Goal: Information Seeking & Learning: Learn about a topic

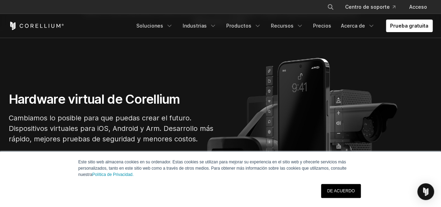
scroll to position [70, 0]
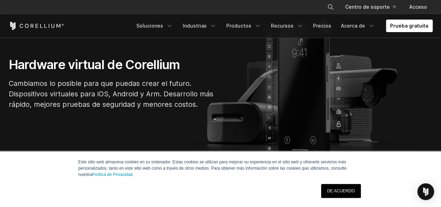
click at [347, 188] on font "DE ACUERDO" at bounding box center [341, 190] width 28 height 5
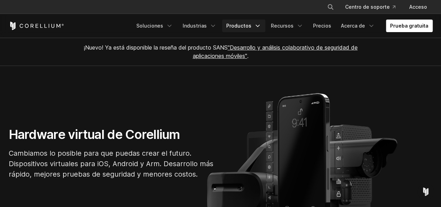
scroll to position [0, 0]
click at [323, 26] on font "Precios" at bounding box center [322, 26] width 18 height 6
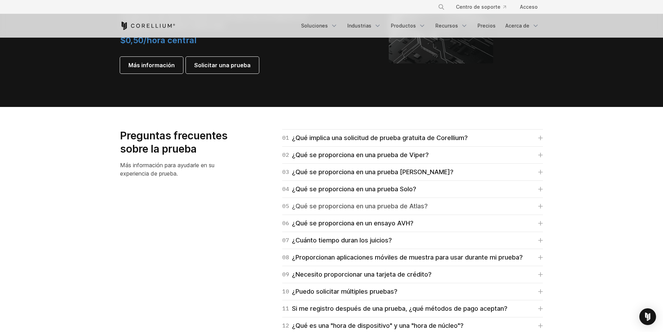
scroll to position [981, 0]
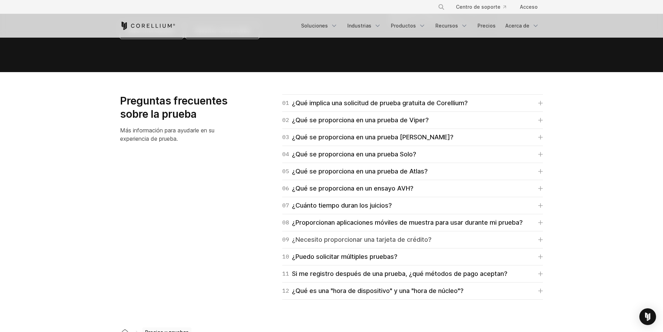
click at [440, 206] on icon at bounding box center [540, 239] width 5 height 5
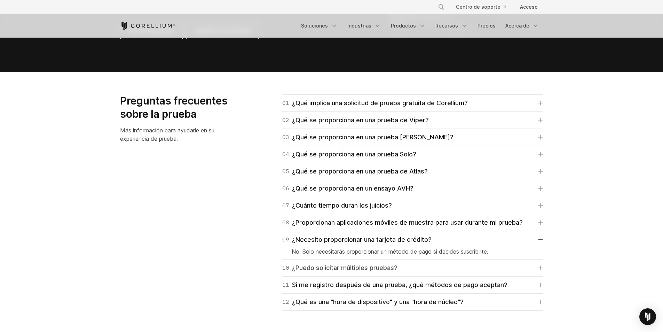
click at [440, 206] on link "10 ¿Puedo solicitar múltiples pruebas?" at bounding box center [412, 268] width 261 height 10
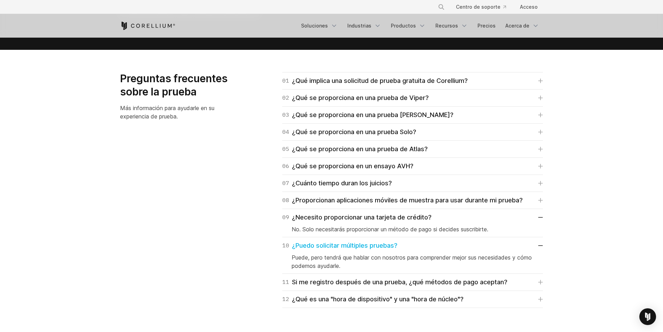
scroll to position [1016, 0]
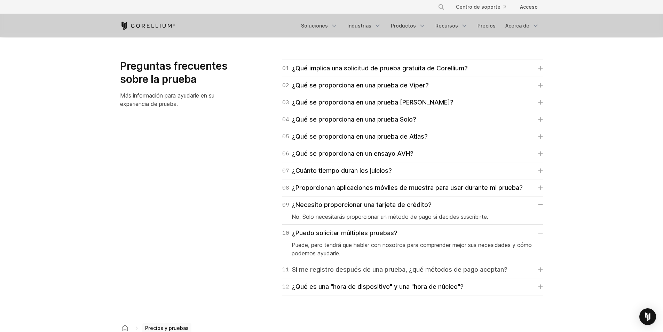
click at [440, 206] on link "11 Si me registro después de una prueba, ¿qué métodos de pago aceptan?" at bounding box center [412, 270] width 261 height 10
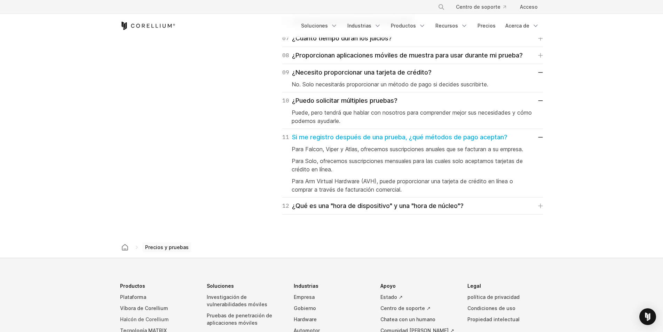
scroll to position [1219, 0]
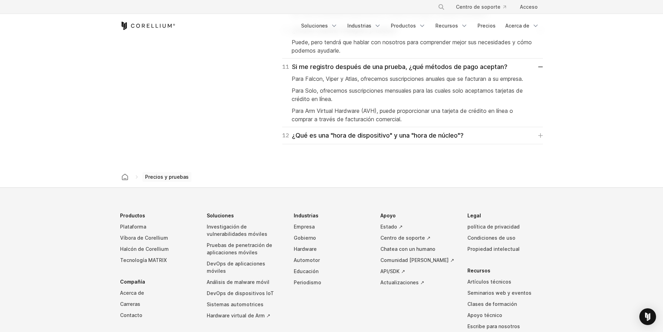
click at [156, 177] on font "Precios y pruebas" at bounding box center [167, 177] width 44 height 6
click at [140, 176] on div "Precios y pruebas" at bounding box center [332, 176] width 426 height 21
click at [162, 177] on font "Precios y pruebas" at bounding box center [167, 177] width 44 height 6
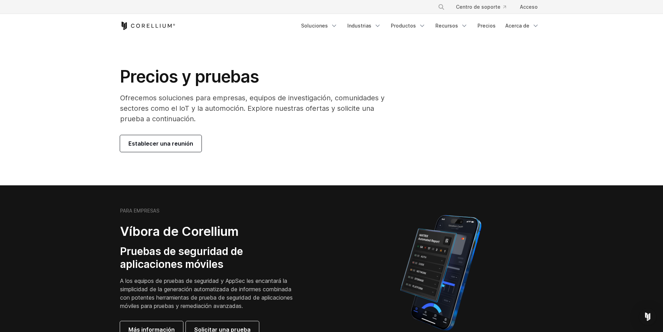
scroll to position [0, 0]
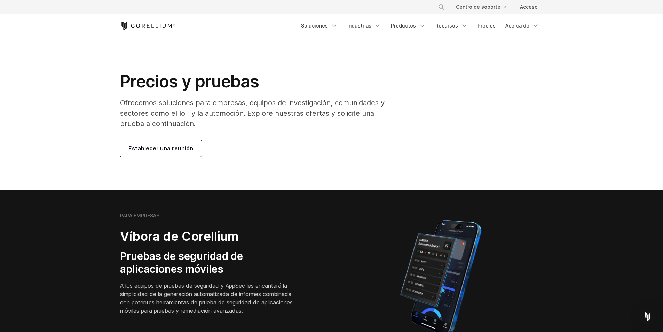
click at [256, 115] on font "Ofrecemos soluciones para empresas, equipos de investigación, comunidades y sec…" at bounding box center [252, 113] width 265 height 29
click at [333, 132] on div "Precios y pruebas Ofrecemos soluciones para empresas, equipos de investigación,…" at bounding box center [258, 114] width 291 height 86
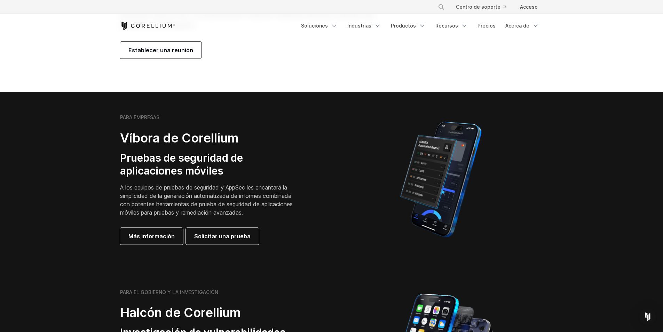
scroll to position [139, 0]
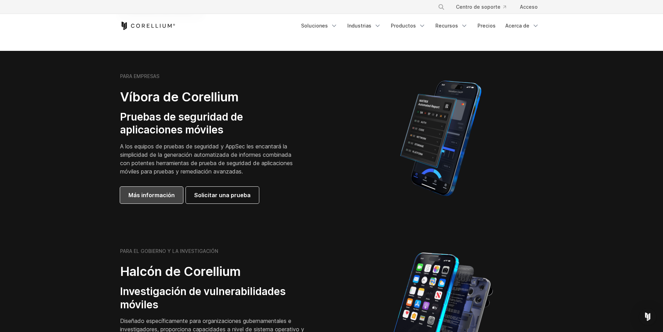
click at [171, 193] on font "Más información" at bounding box center [151, 195] width 46 height 7
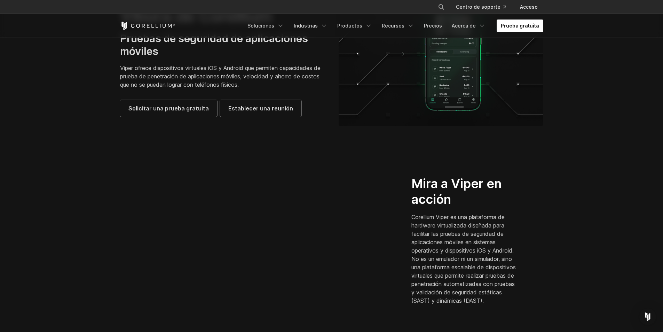
scroll to position [70, 0]
click at [476, 251] on font "Corellium Viper es una plataforma de hardware virtualizada diseñada para facili…" at bounding box center [464, 257] width 104 height 91
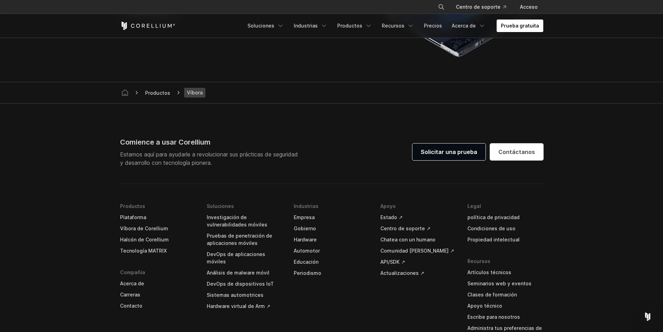
scroll to position [1984, 0]
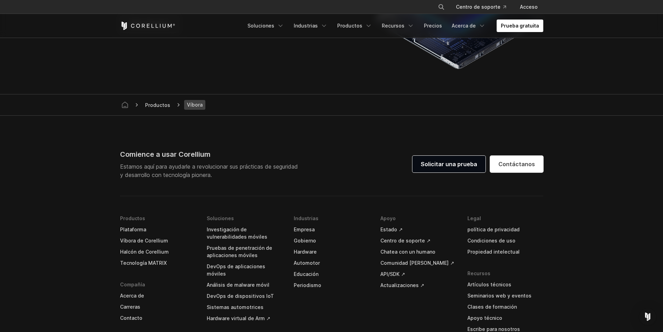
click at [171, 158] on font "Comience a usar Corellium" at bounding box center [165, 154] width 91 height 8
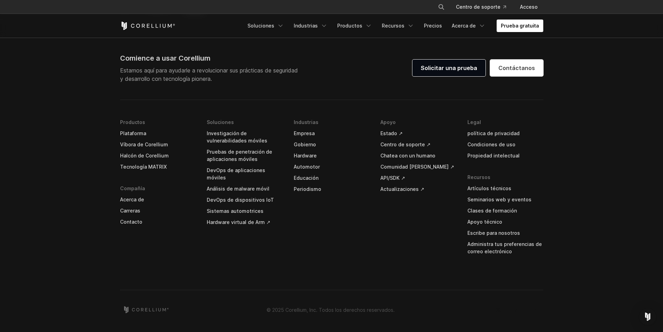
scroll to position [2088, 0]
click at [591, 254] on footer "Comience a usar Corellium Estamos aquí para ayudarle a revolucionar sus práctic…" at bounding box center [331, 176] width 663 height 312
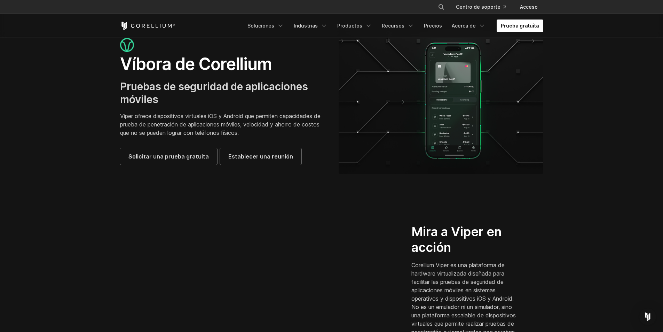
scroll to position [0, 0]
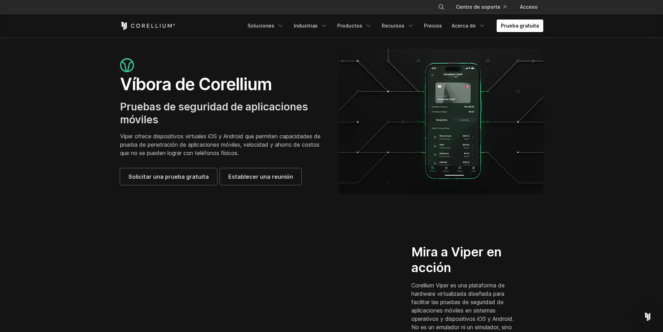
click at [416, 160] on img at bounding box center [441, 121] width 205 height 145
click at [428, 28] on font "Precios" at bounding box center [433, 26] width 18 height 6
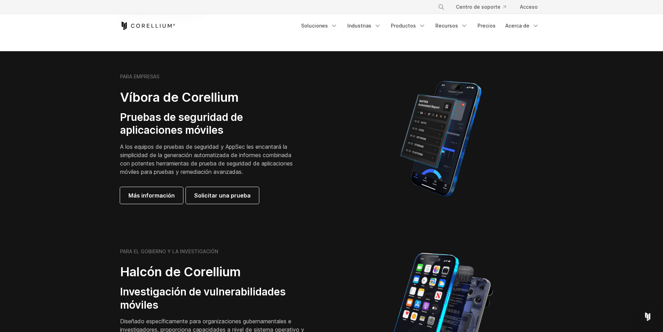
scroll to position [139, 0]
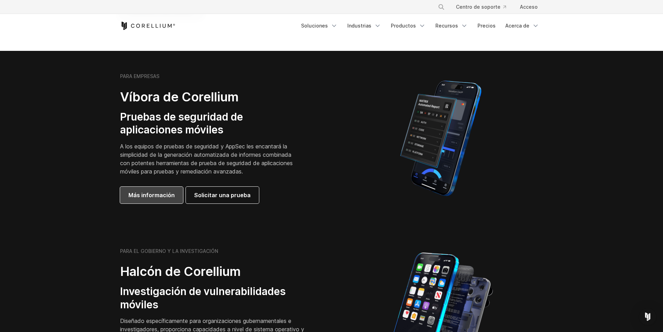
click at [162, 194] on font "Más información" at bounding box center [151, 195] width 46 height 7
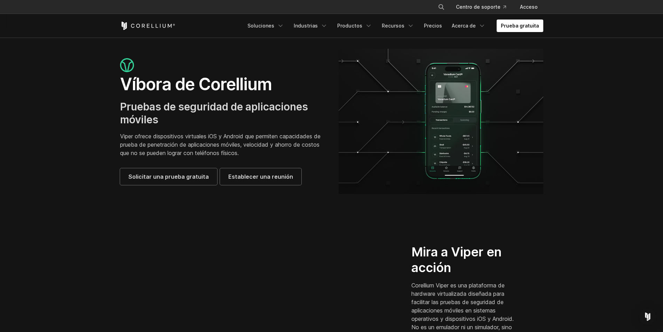
click at [459, 93] on img at bounding box center [441, 121] width 205 height 145
click at [455, 105] on img at bounding box center [441, 121] width 205 height 145
click at [442, 25] on font "Precios" at bounding box center [433, 26] width 18 height 6
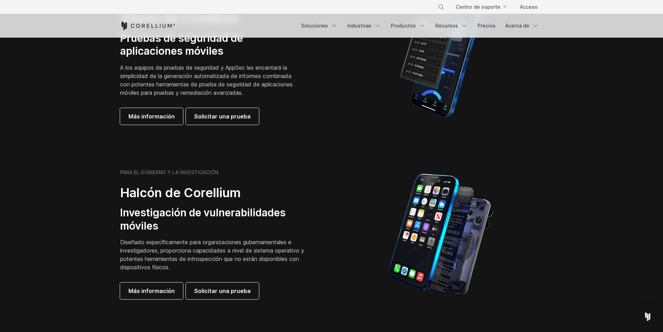
scroll to position [244, 0]
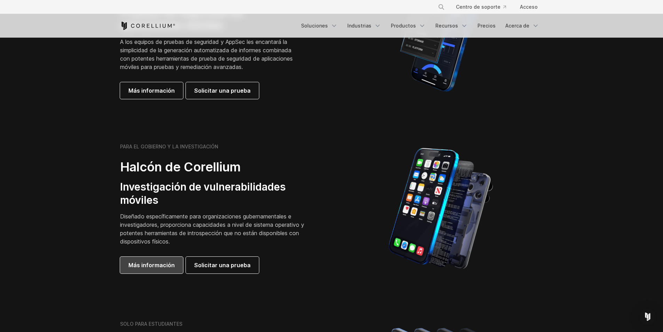
click at [164, 261] on font "Más información" at bounding box center [151, 265] width 46 height 8
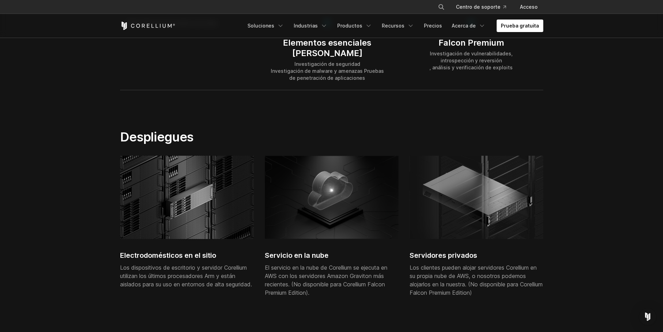
scroll to position [1672, 0]
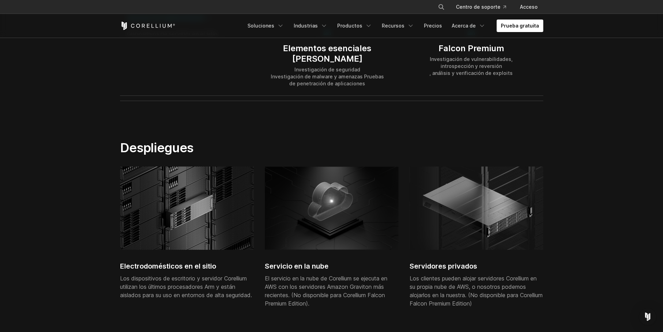
click at [450, 261] on h2 "Servidores privados" at bounding box center [477, 266] width 134 height 10
click at [444, 262] on font "Servidores privados" at bounding box center [444, 266] width 68 height 8
click at [297, 262] on font "Servicio en la nube" at bounding box center [297, 266] width 64 height 8
click at [207, 262] on font "Electrodomésticos en el sitio" at bounding box center [168, 266] width 96 height 8
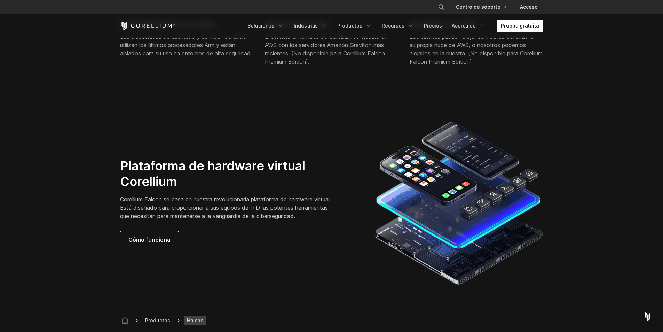
scroll to position [1915, 0]
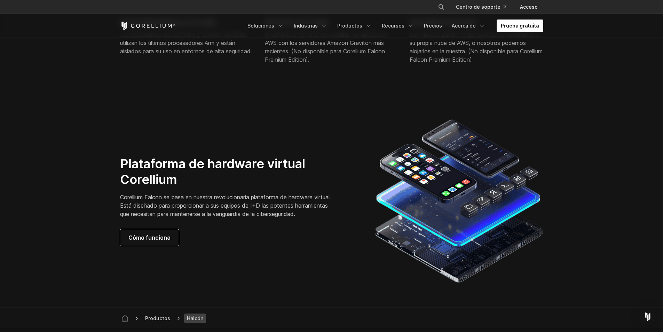
click at [181, 193] on p "Corellium Falcon se basa en nuestra revolucionaria plataforma de hardware virtu…" at bounding box center [227, 205] width 215 height 25
click at [225, 213] on div "Plataforma de hardware virtual Corellium Corellium Falcon se basa en nuestra re…" at bounding box center [236, 201] width 232 height 90
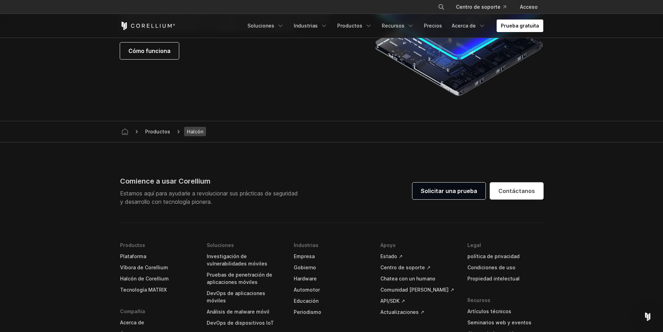
scroll to position [2089, 0]
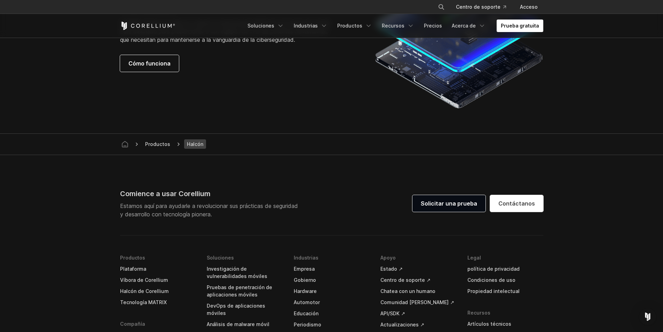
click at [165, 141] on font "Productos" at bounding box center [157, 144] width 25 height 6
click at [194, 141] on font "Halcón" at bounding box center [195, 144] width 16 height 6
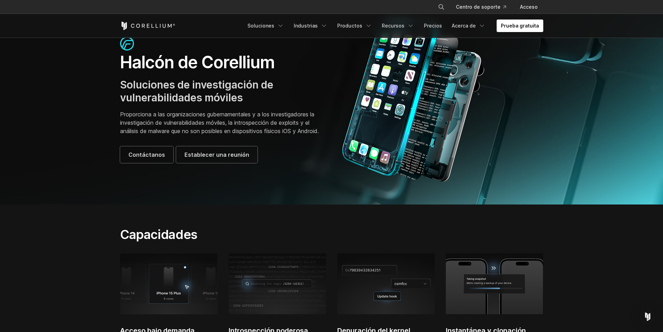
scroll to position [0, 0]
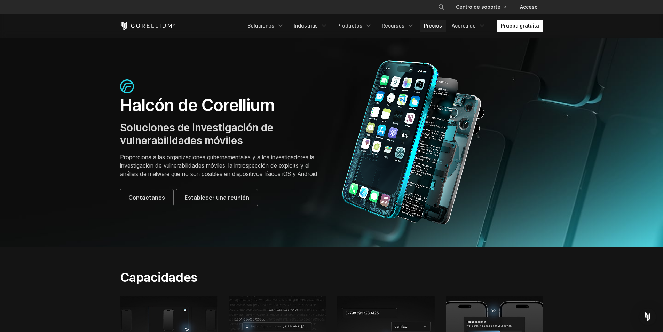
click at [429, 25] on font "Precios" at bounding box center [433, 26] width 18 height 6
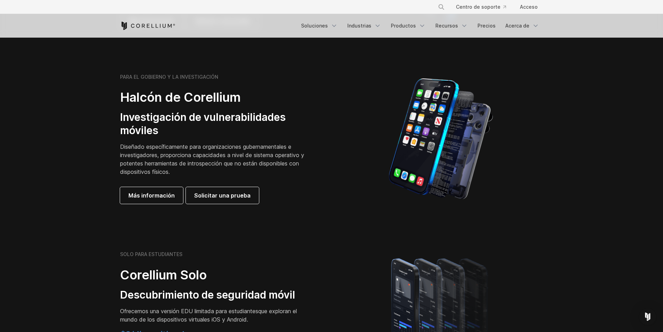
scroll to position [453, 0]
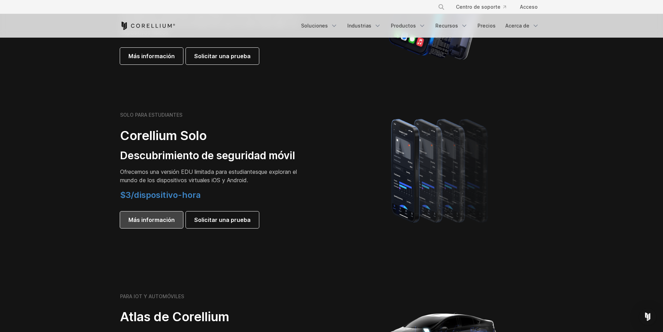
click at [157, 219] on font "Más información" at bounding box center [151, 219] width 46 height 7
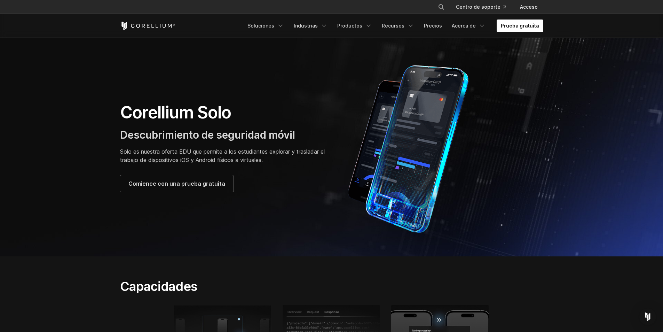
click at [293, 216] on div "Corellium Solo Descubrimiento de seguridad móvil Solo es nuestra oferta EDU que…" at bounding box center [331, 147] width 437 height 174
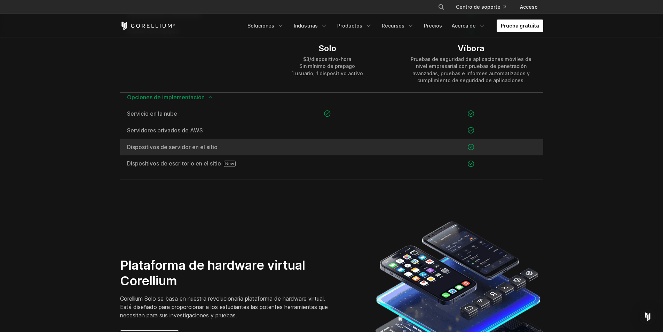
scroll to position [940, 0]
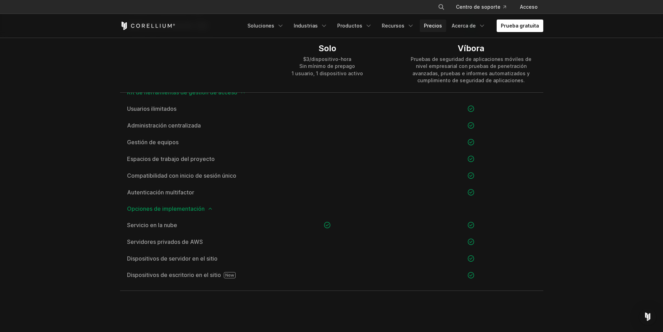
click at [436, 25] on font "Precios" at bounding box center [433, 26] width 18 height 6
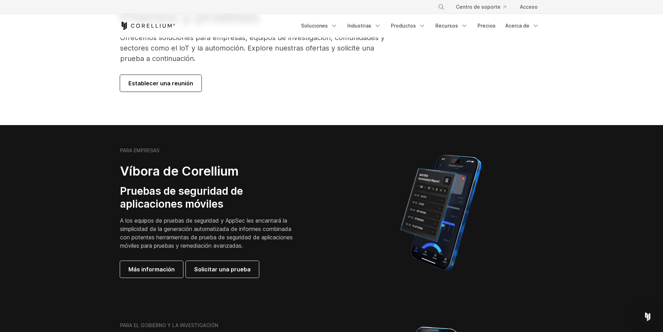
scroll to position [139, 0]
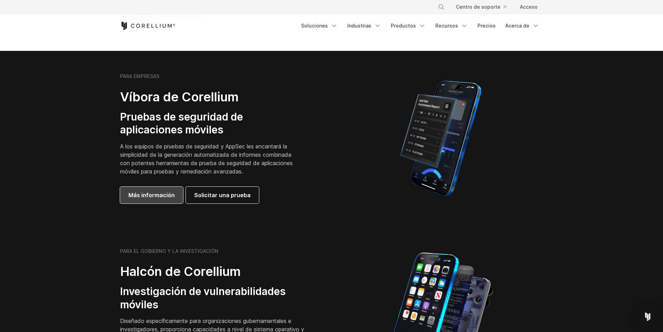
click at [158, 192] on font "Más información" at bounding box center [151, 195] width 46 height 7
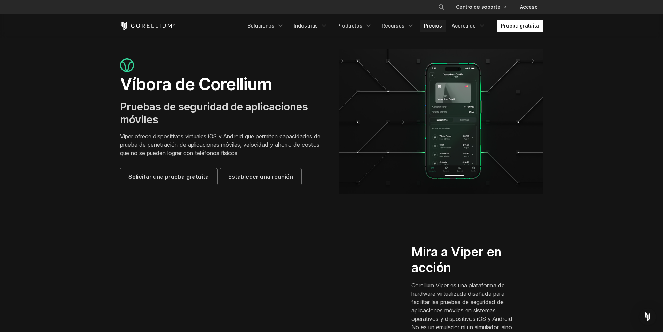
click at [434, 25] on font "Precios" at bounding box center [433, 26] width 18 height 6
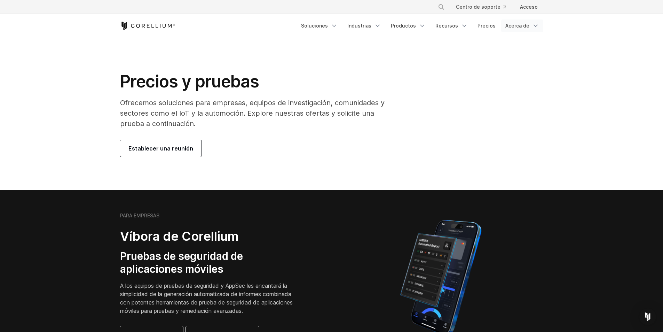
click at [519, 25] on font "Acerca de" at bounding box center [518, 26] width 24 height 6
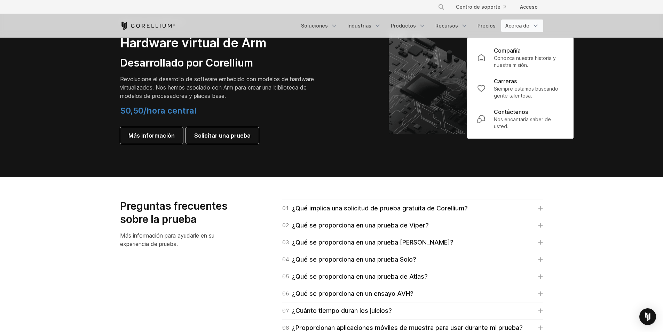
scroll to position [940, 0]
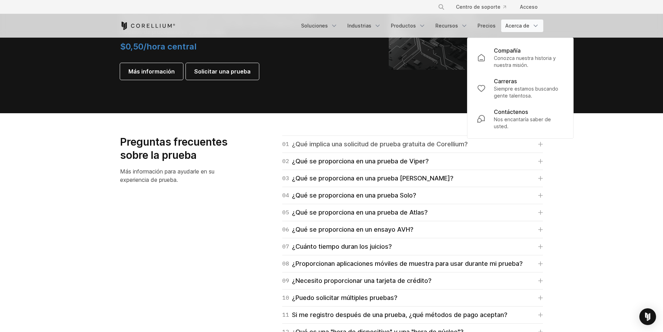
click at [539, 142] on icon at bounding box center [540, 144] width 5 height 5
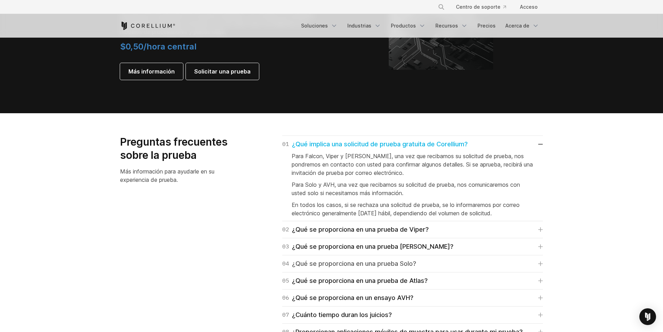
scroll to position [975, 0]
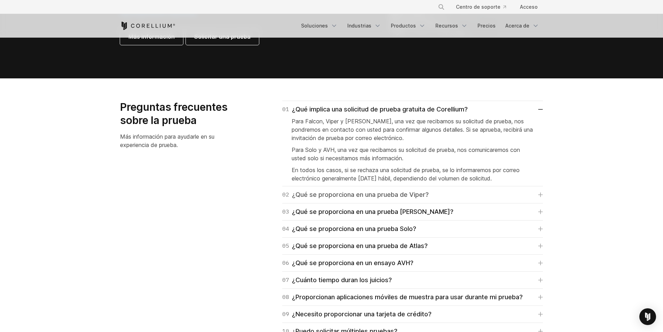
click at [540, 195] on icon at bounding box center [540, 194] width 5 height 5
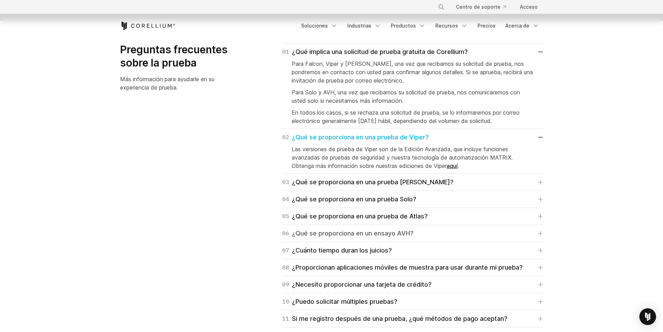
scroll to position [1045, 0]
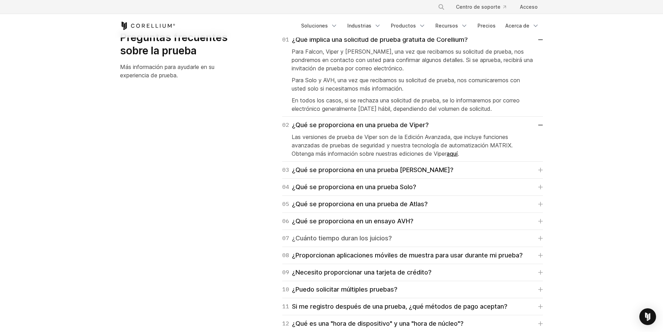
click at [542, 239] on icon at bounding box center [540, 238] width 5 height 5
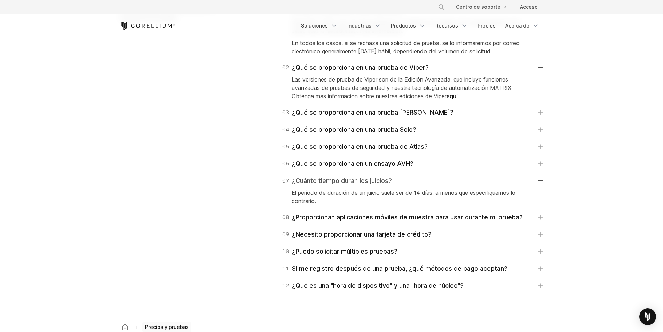
scroll to position [1114, 0]
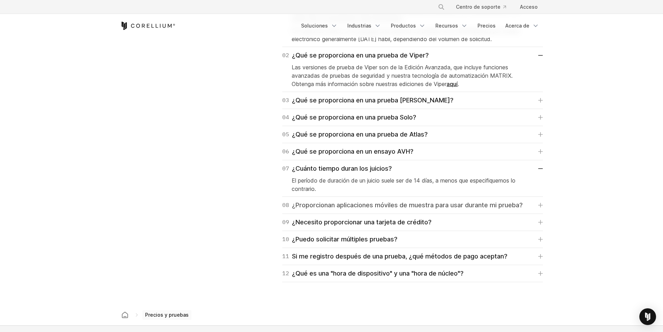
click at [535, 205] on link "08 ¿Proporcionan aplicaciones móviles de muestra para usar durante mi prueba?" at bounding box center [412, 205] width 261 height 10
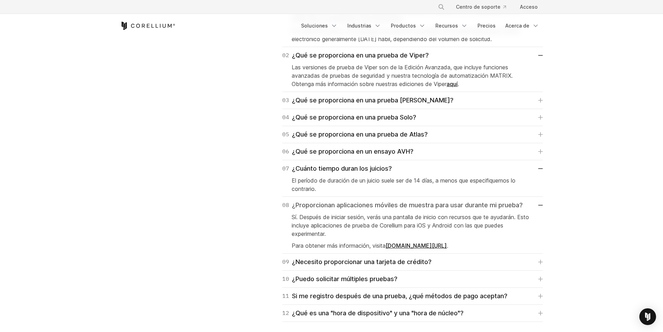
scroll to position [1149, 0]
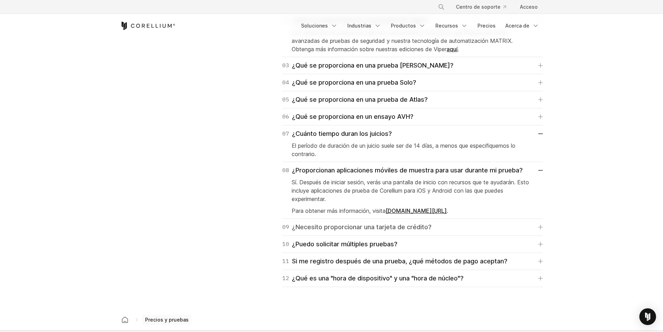
click at [538, 228] on link "09 ¿Necesito proporcionar una tarjeta de crédito?" at bounding box center [412, 227] width 261 height 10
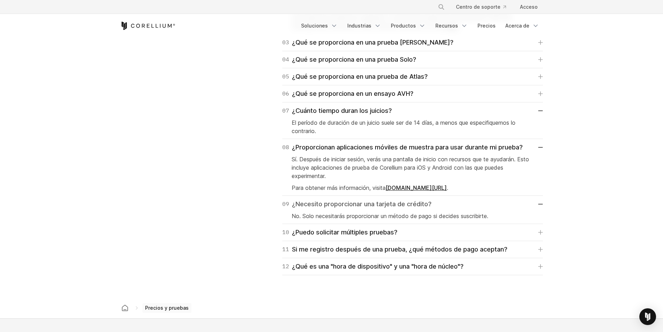
scroll to position [1184, 0]
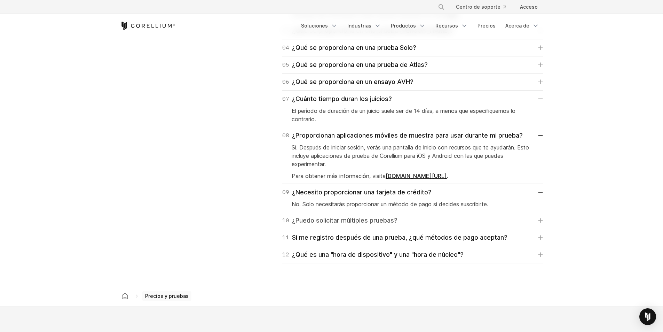
click at [542, 221] on icon at bounding box center [540, 220] width 5 height 5
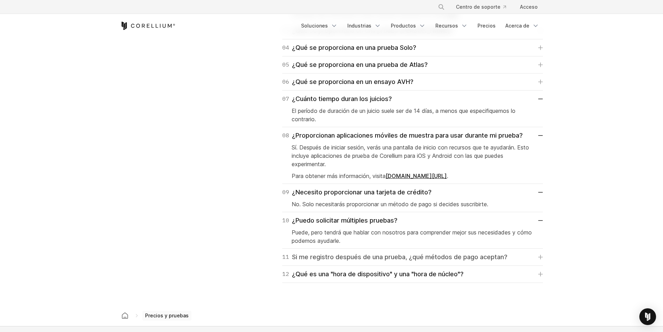
click at [537, 255] on link "11 Si me registro después de una prueba, ¿qué métodos de pago aceptan?" at bounding box center [412, 257] width 261 height 10
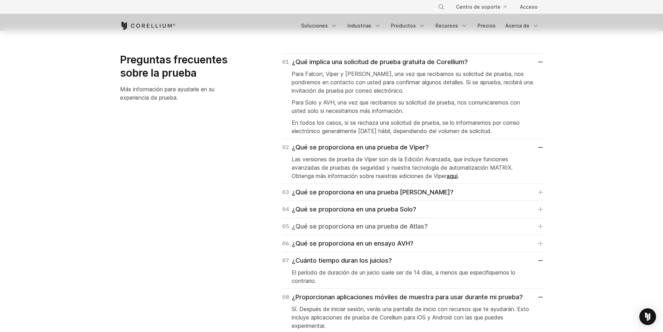
scroll to position [1010, 0]
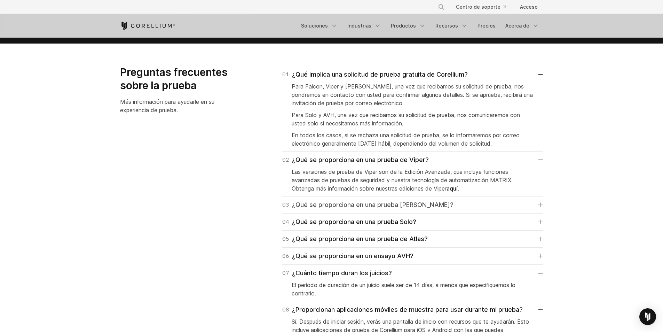
click at [533, 204] on link "03 ¿Qué se proporciona en una prueba [PERSON_NAME]?" at bounding box center [412, 205] width 261 height 10
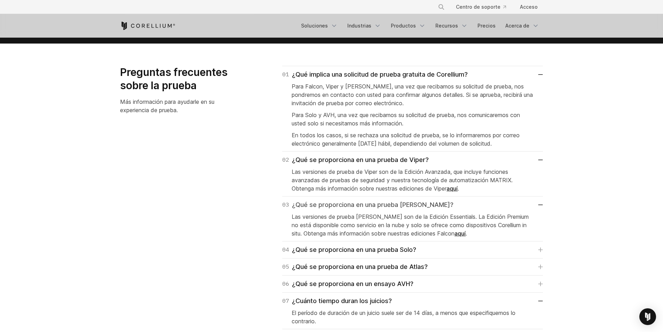
scroll to position [1045, 0]
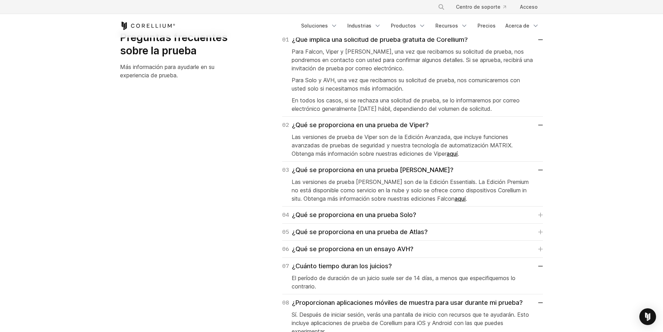
click at [529, 221] on div "04 ¿Qué se proporciona en una prueba Solo? La versión de prueba de Corellium So…" at bounding box center [412, 215] width 261 height 17
click at [540, 212] on icon at bounding box center [540, 214] width 5 height 5
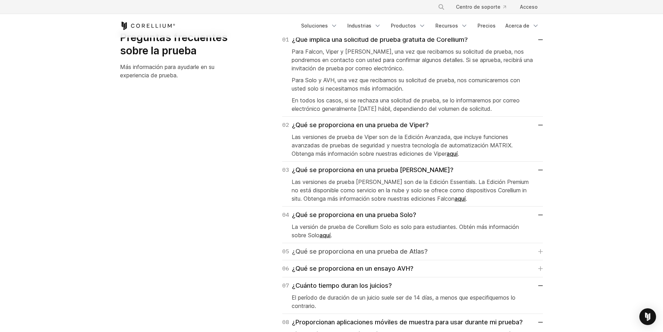
click at [538, 254] on icon at bounding box center [540, 251] width 5 height 5
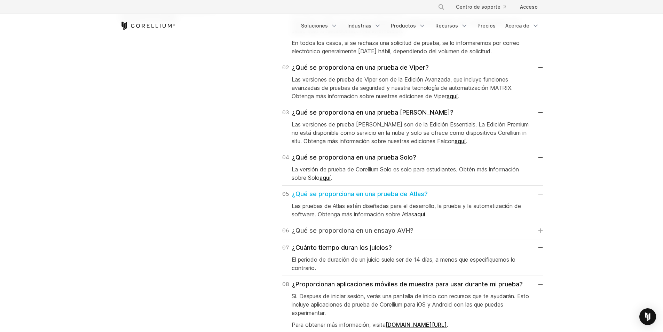
scroll to position [1114, 0]
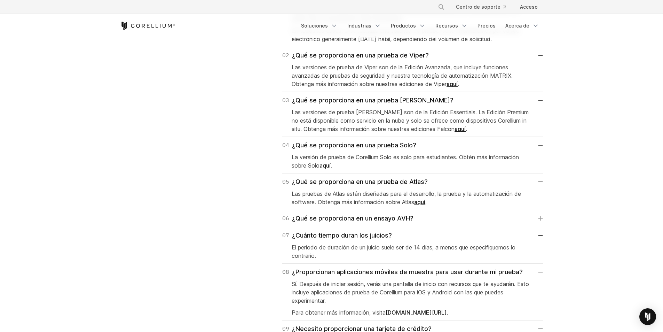
click at [544, 216] on div "01 ¿Qué implica una solicitud de prueba gratuita de Corellium? Para Falcon, Vip…" at bounding box center [404, 215] width 291 height 509
click at [542, 217] on icon at bounding box center [540, 218] width 5 height 5
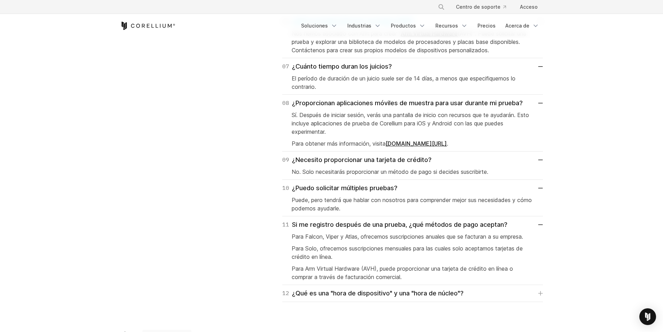
scroll to position [1323, 0]
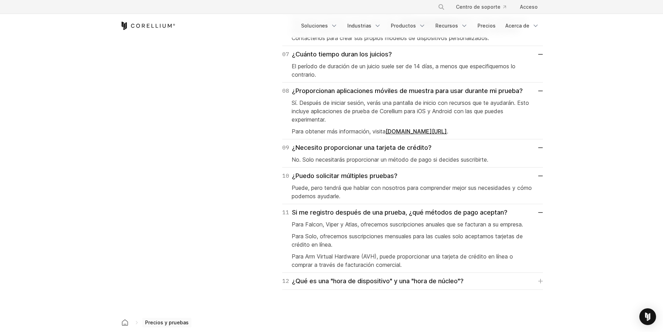
click at [522, 264] on p "Para Arm Virtual Hardware (AVH), puede proporcionar una tarjeta de crédito en l…" at bounding box center [413, 260] width 242 height 17
click at [497, 275] on div "12 ¿Qué es una "hora de dispositivo" y una "hora de núcleo"? Una hora de dispos…" at bounding box center [412, 281] width 261 height 17
click at [546, 279] on div "01 ¿Qué implica una solicitud de prueba gratuita de Corellium? Para Falcon, Vip…" at bounding box center [404, 20] width 291 height 537
click at [540, 279] on icon at bounding box center [540, 281] width 5 height 5
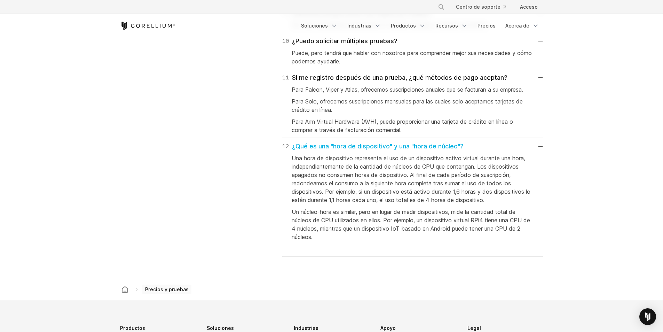
scroll to position [1463, 0]
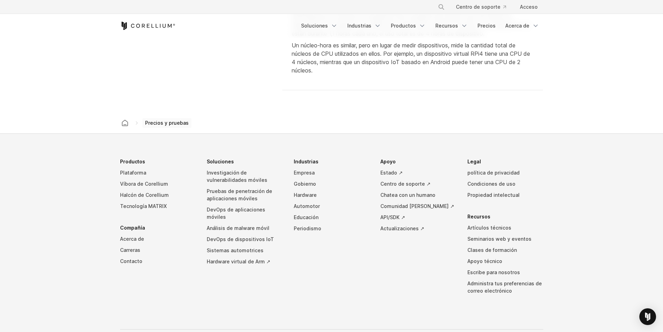
scroll to position [1637, 0]
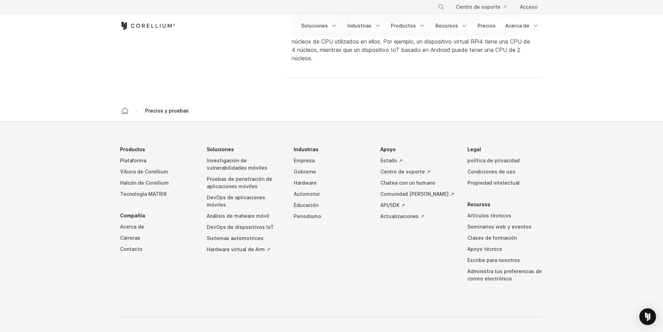
click at [277, 297] on div "Productos Plataforma Víbora de Corellium Halcón de Corellium Tecnología MATRIX …" at bounding box center [331, 244] width 437 height 201
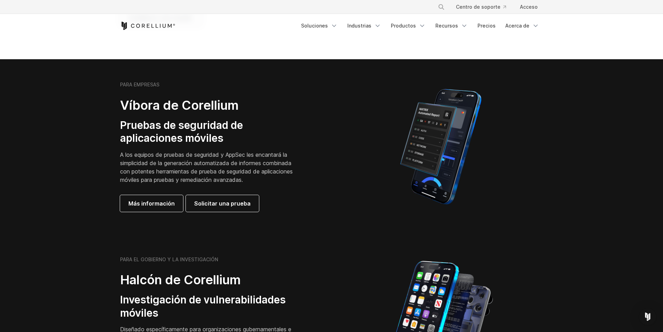
scroll to position [104, 0]
